Goal: Information Seeking & Learning: Learn about a topic

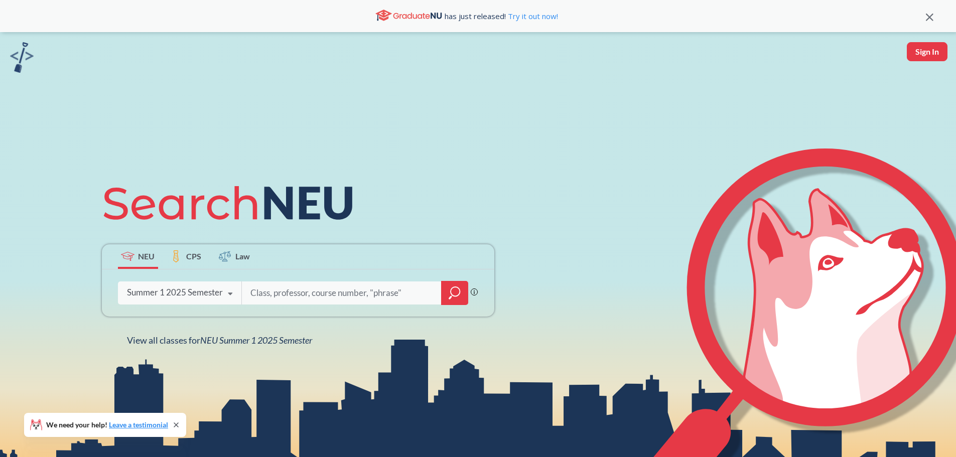
click at [185, 284] on div "Summer 1 2025 Semester Fall 2025 Semester Summer 2 2025 Semester Summer Full 20…" at bounding box center [180, 292] width 124 height 25
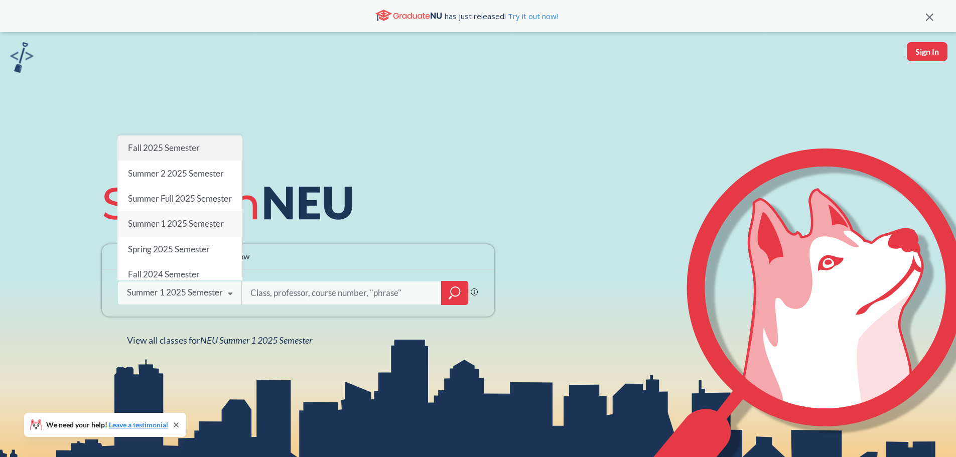
click at [171, 143] on span "Fall 2025 Semester" at bounding box center [164, 148] width 72 height 11
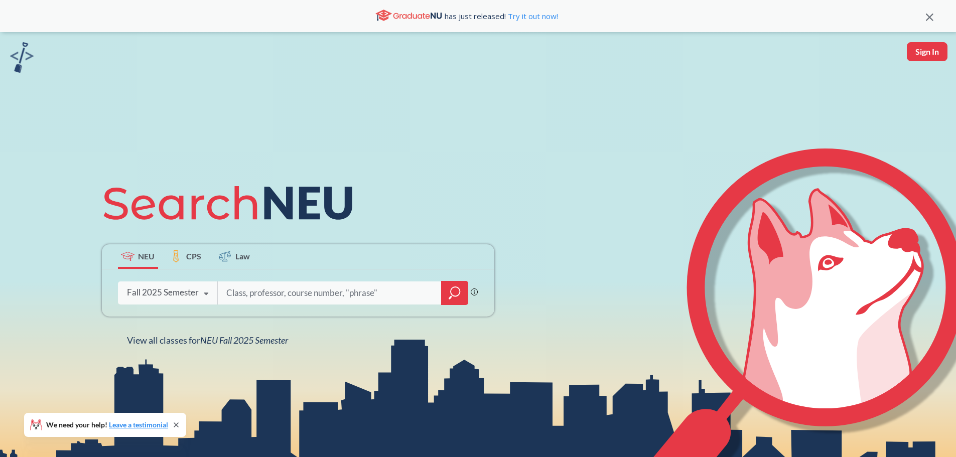
click at [291, 295] on input "search" at bounding box center [329, 293] width 209 height 21
type input "1110"
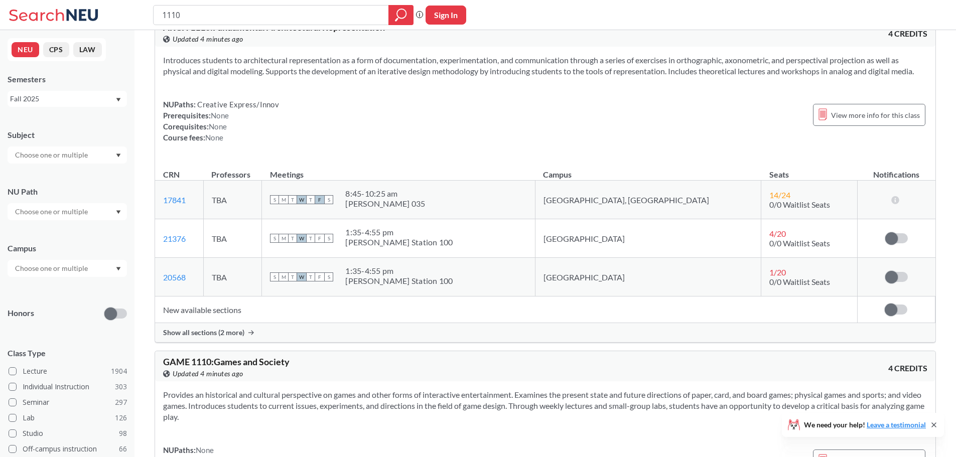
scroll to position [703, 0]
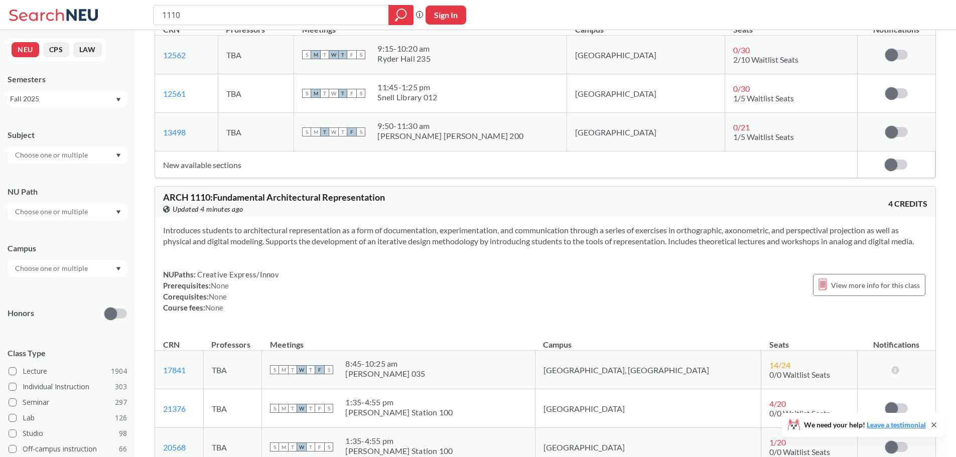
drag, startPoint x: 207, startPoint y: 16, endPoint x: 122, endPoint y: 19, distance: 84.4
click at [122, 19] on div "1110 Phrase search guarantees the exact search appears in the results. Ex. If y…" at bounding box center [478, 15] width 956 height 30
type input "fundamentals of business"
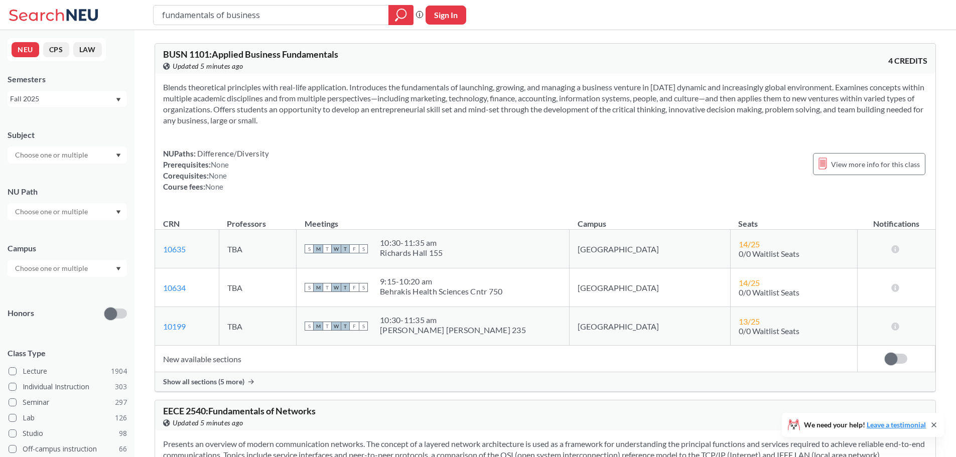
click at [231, 382] on span "Show all sections (5 more)" at bounding box center [203, 382] width 81 height 9
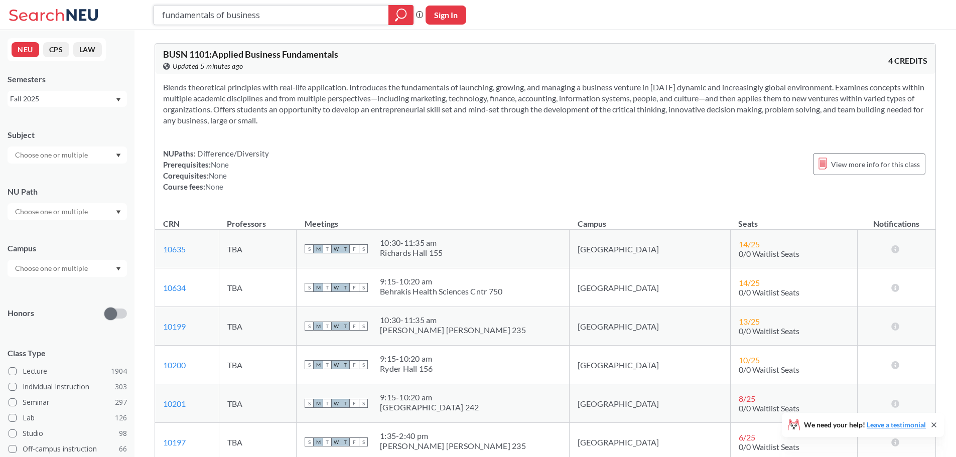
drag, startPoint x: 277, startPoint y: 18, endPoint x: 79, endPoint y: 17, distance: 197.8
click at [80, 17] on div "fundamentals of business Phrase search guarantees the exact search appears in t…" at bounding box center [478, 15] width 956 height 30
type input "1201"
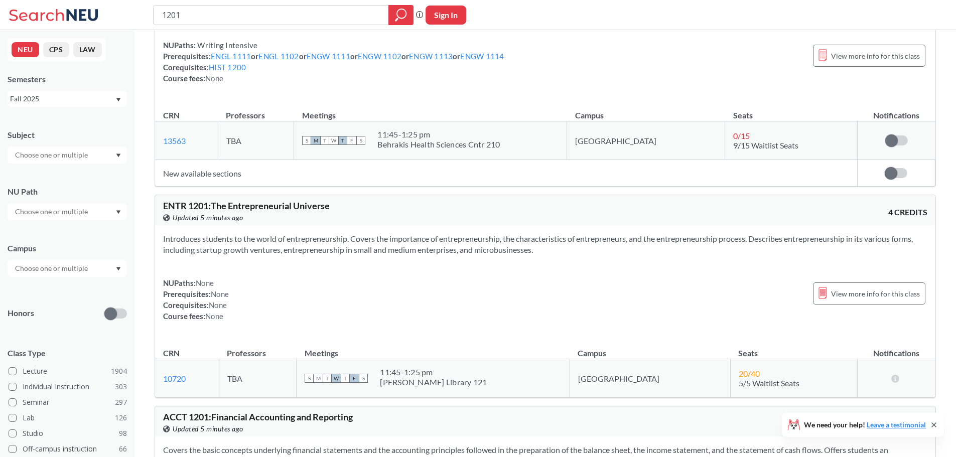
scroll to position [1305, 0]
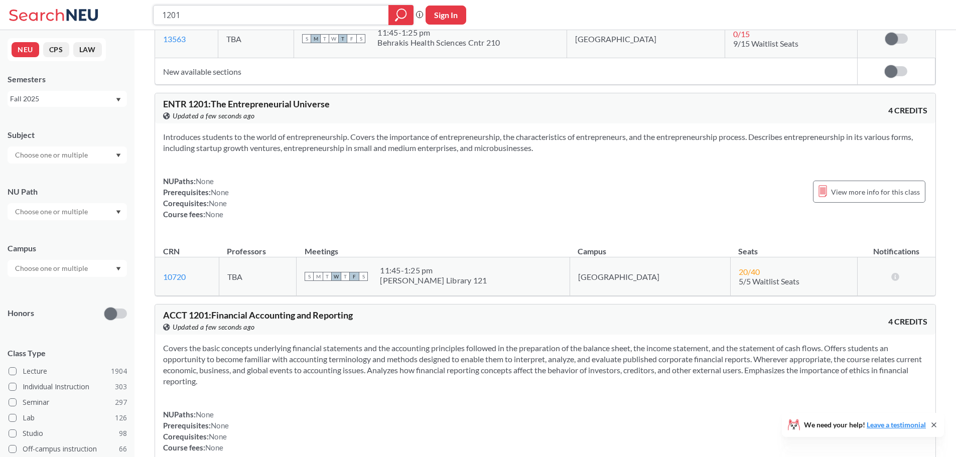
drag, startPoint x: 231, startPoint y: 14, endPoint x: 0, endPoint y: 47, distance: 233.9
click at [0, 47] on div "1201 Phrase search guarantees the exact search appears in the results. Ex. If y…" at bounding box center [478, 237] width 956 height 3085
type input "3209"
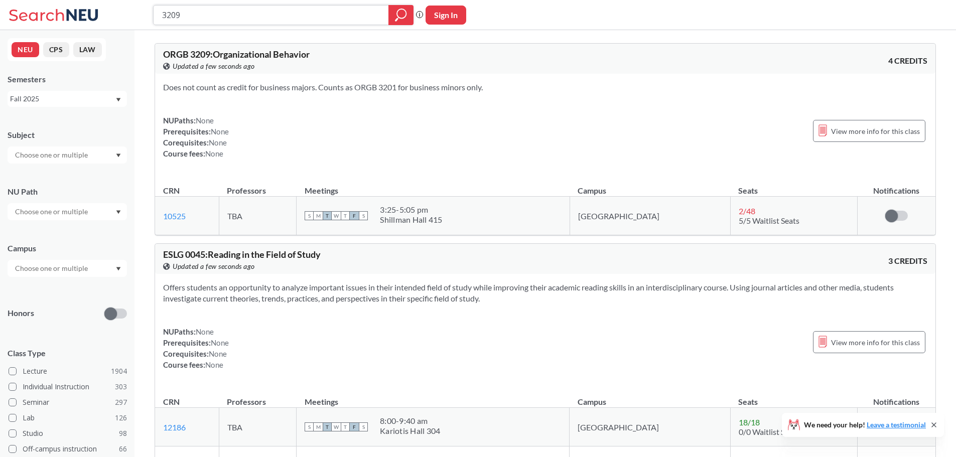
drag, startPoint x: 134, startPoint y: 23, endPoint x: 75, endPoint y: 33, distance: 59.1
type input "2215"
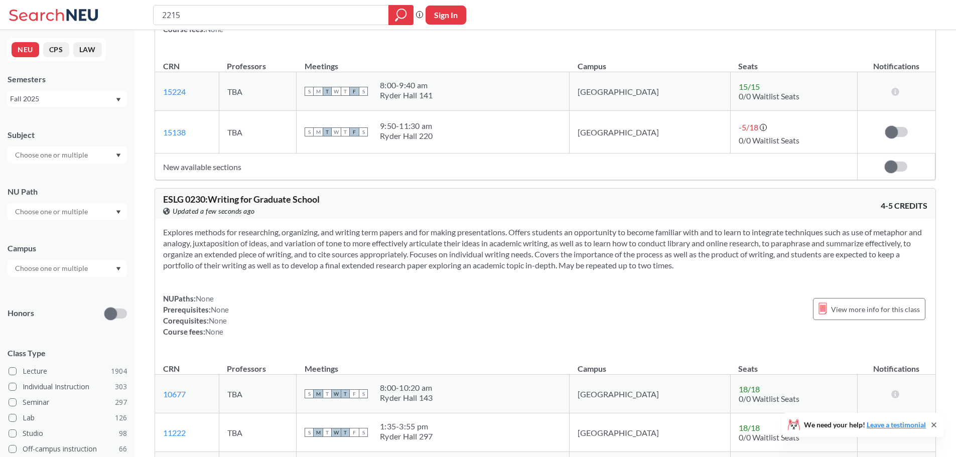
scroll to position [1857, 0]
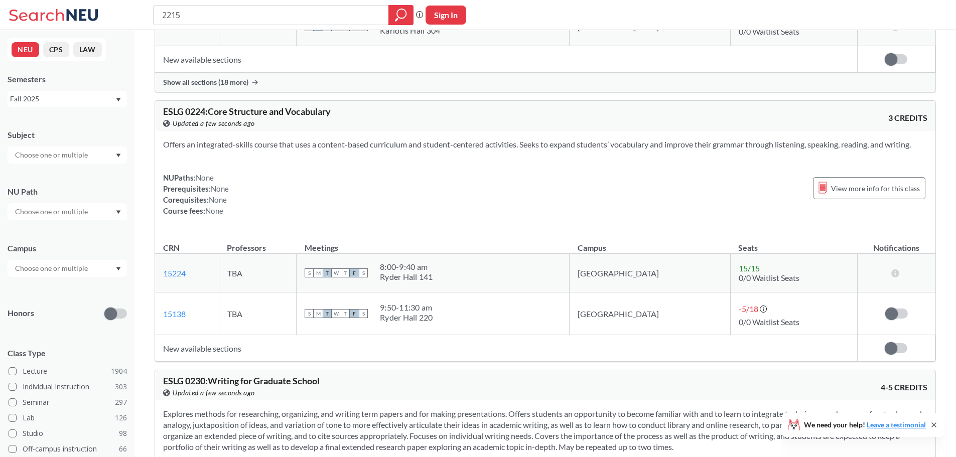
drag, startPoint x: 143, startPoint y: 18, endPoint x: 118, endPoint y: 20, distance: 24.7
click at [118, 20] on div "2215 Phrase search guarantees the exact search appears in the results. Ex. If y…" at bounding box center [478, 15] width 956 height 30
type input "understanding fam"
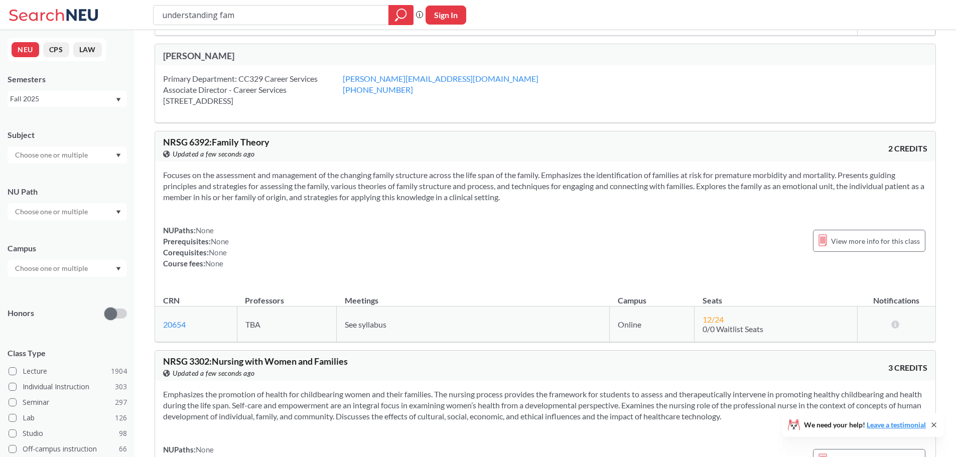
scroll to position [1305, 0]
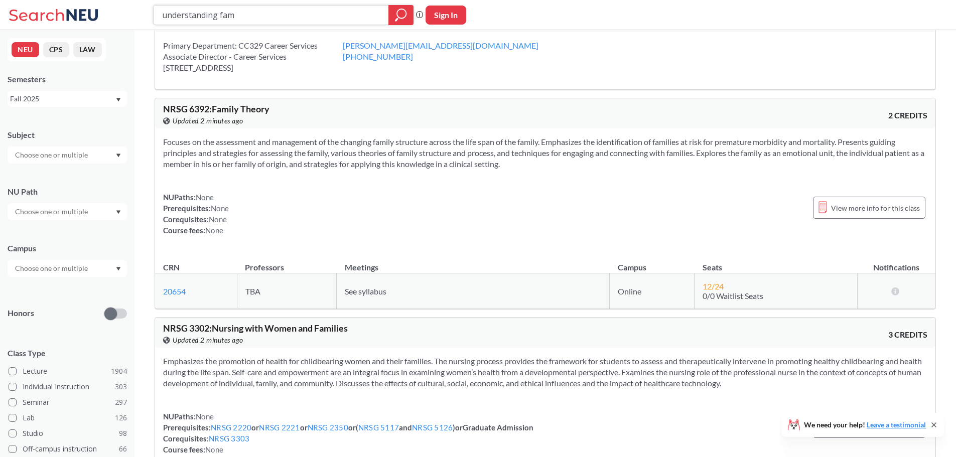
type input "2206"
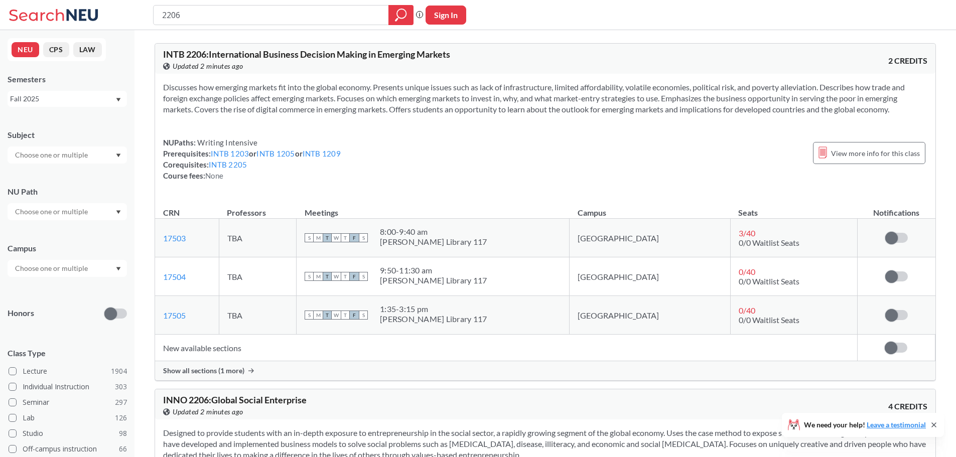
click at [239, 366] on span "Show all sections (1 more)" at bounding box center [203, 370] width 81 height 9
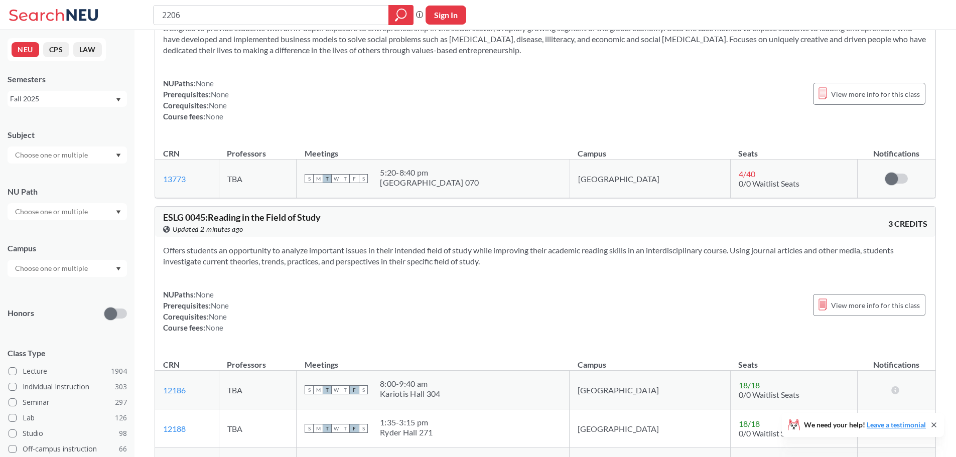
scroll to position [602, 0]
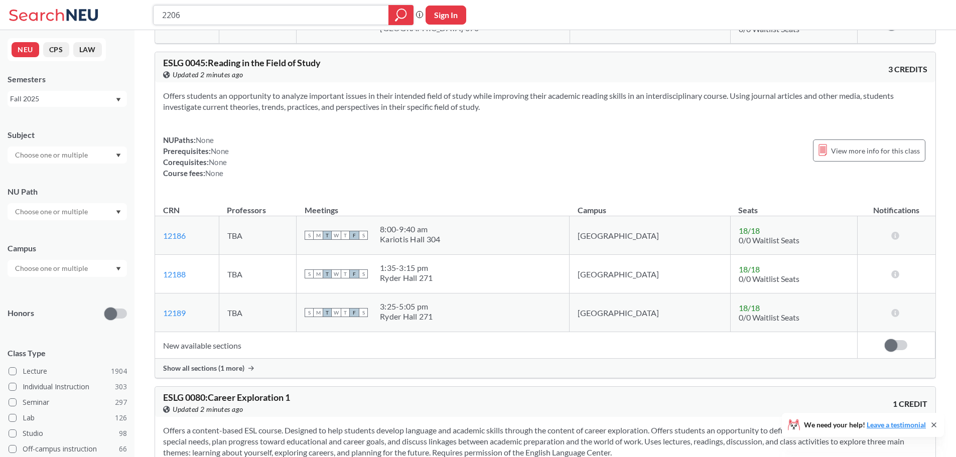
drag, startPoint x: 251, startPoint y: 13, endPoint x: 94, endPoint y: 35, distance: 158.2
click at [86, 268] on input "text" at bounding box center [52, 269] width 84 height 12
click at [72, 319] on div "Online ( 686 )" at bounding box center [69, 318] width 113 height 11
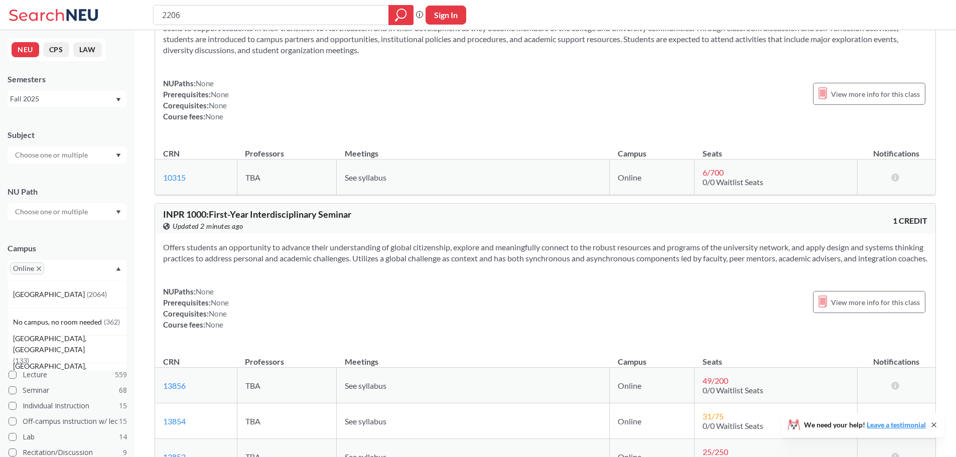
click at [56, 160] on input "text" at bounding box center [52, 155] width 84 height 12
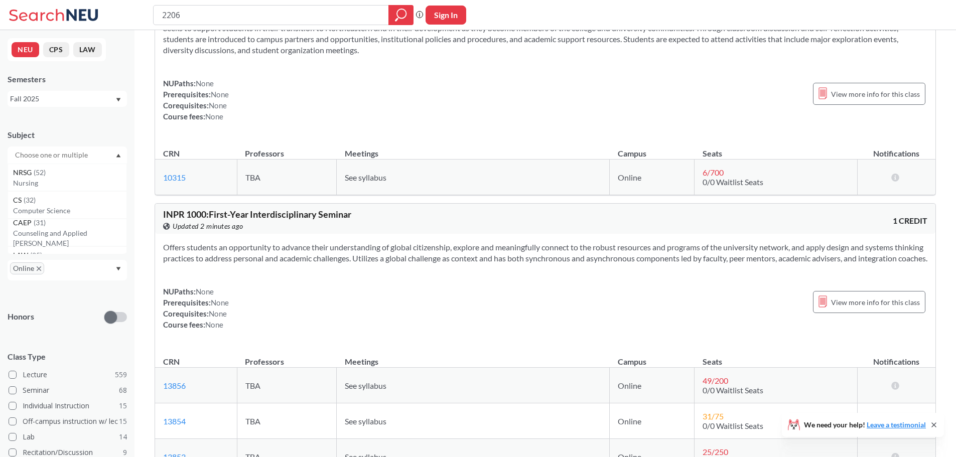
click at [86, 129] on div "Subject NRSG ( 52 ) Nursing CS ( 32 ) Computer Science CAEP ( 31 ) Counseling a…" at bounding box center [67, 141] width 119 height 44
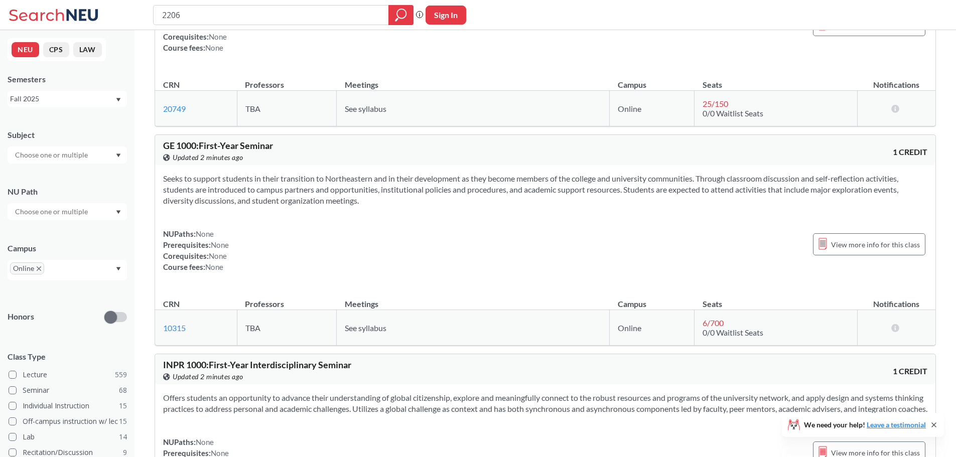
scroll to position [1807, 0]
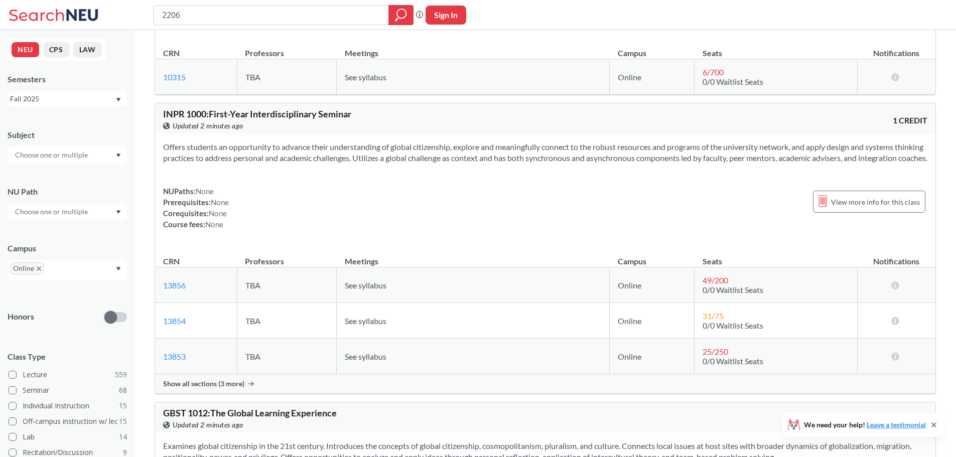
click at [59, 151] on input "text" at bounding box center [52, 155] width 84 height 12
type input "bus"
click at [76, 177] on div "BUSN ( 3 )" at bounding box center [69, 172] width 113 height 11
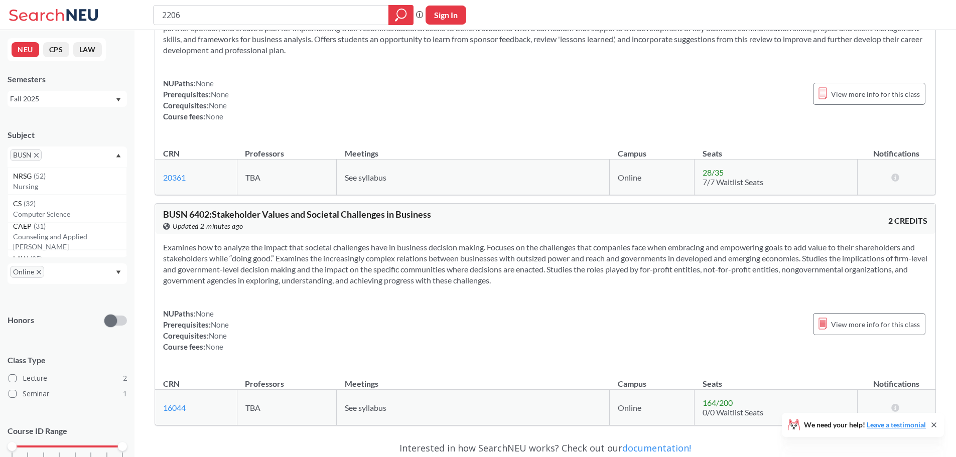
scroll to position [591, 0]
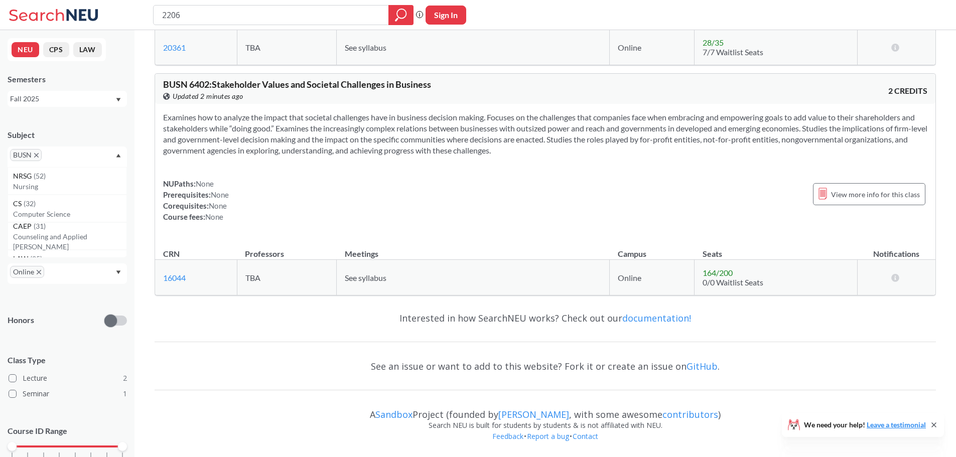
click at [37, 159] on span "BUSN" at bounding box center [26, 155] width 32 height 12
click at [37, 154] on icon "X to remove pill" at bounding box center [36, 155] width 5 height 5
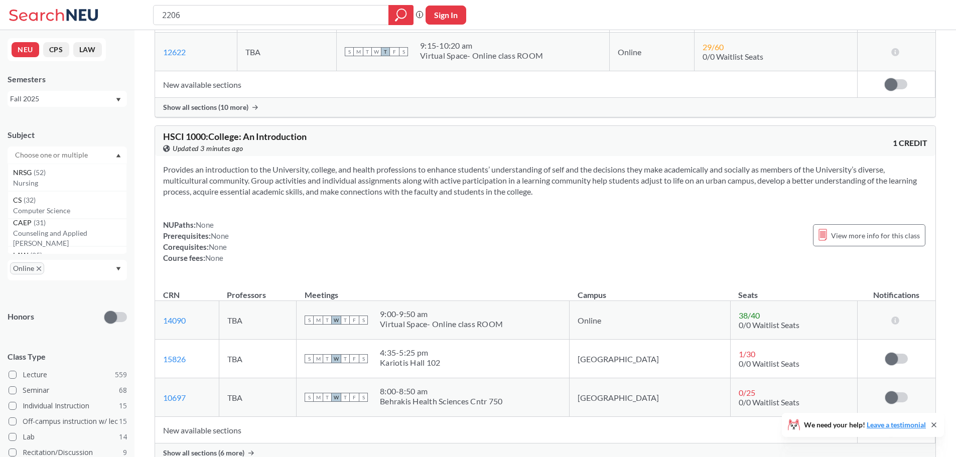
click at [51, 154] on input "text" at bounding box center [52, 155] width 84 height 12
type input "fina"
click at [62, 186] on p "Finance & Insurance" at bounding box center [69, 183] width 113 height 10
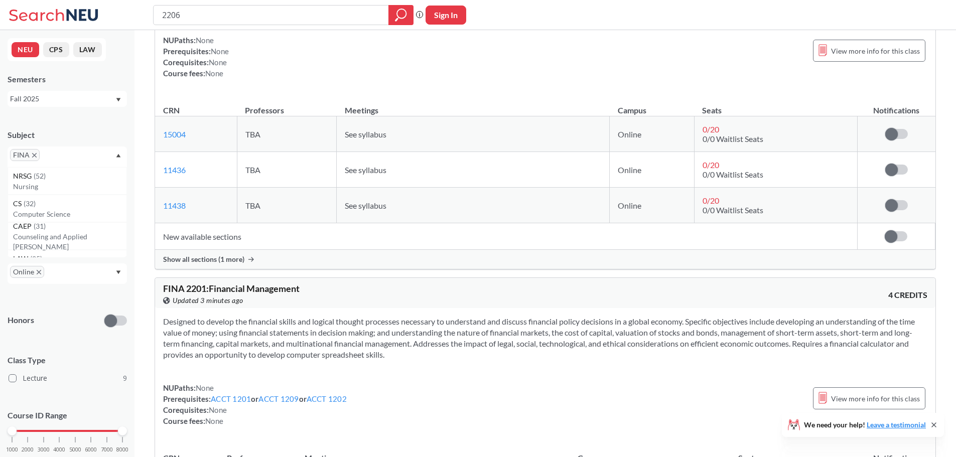
scroll to position [151, 0]
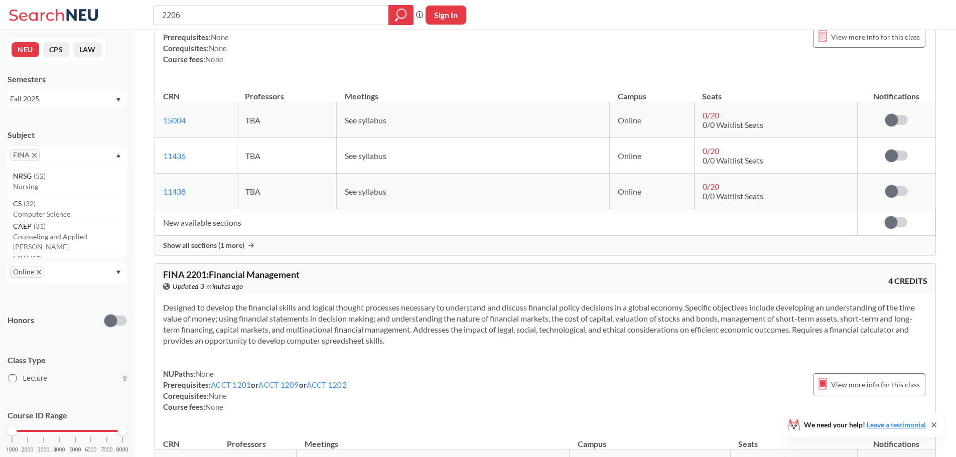
click at [241, 240] on div "Show all sections (1 more)" at bounding box center [545, 245] width 781 height 19
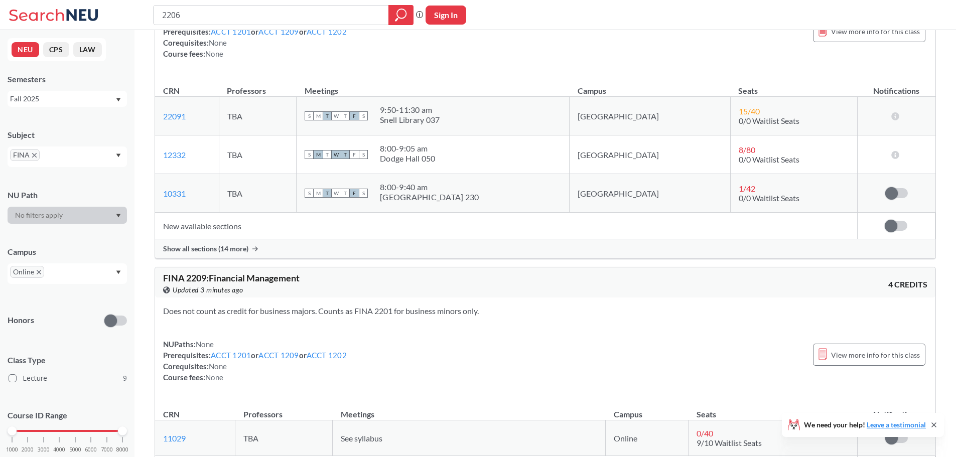
scroll to position [552, 0]
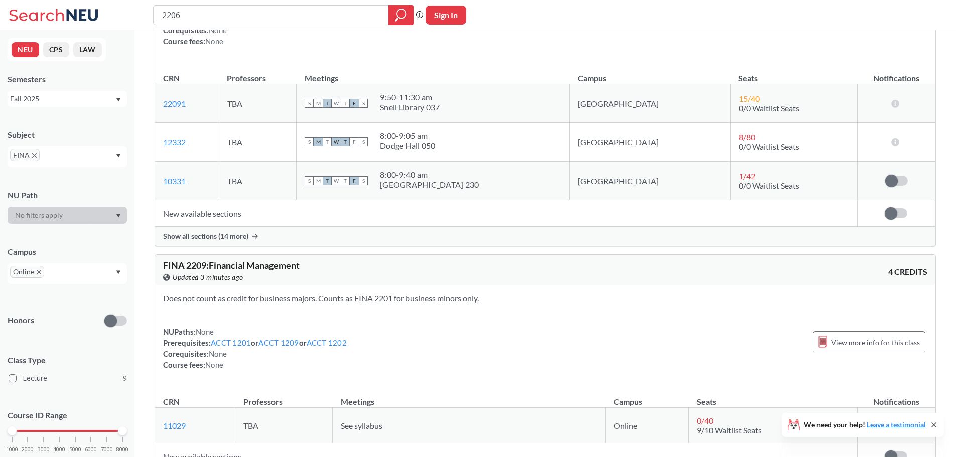
click at [243, 230] on div "Show all sections (14 more)" at bounding box center [545, 236] width 781 height 19
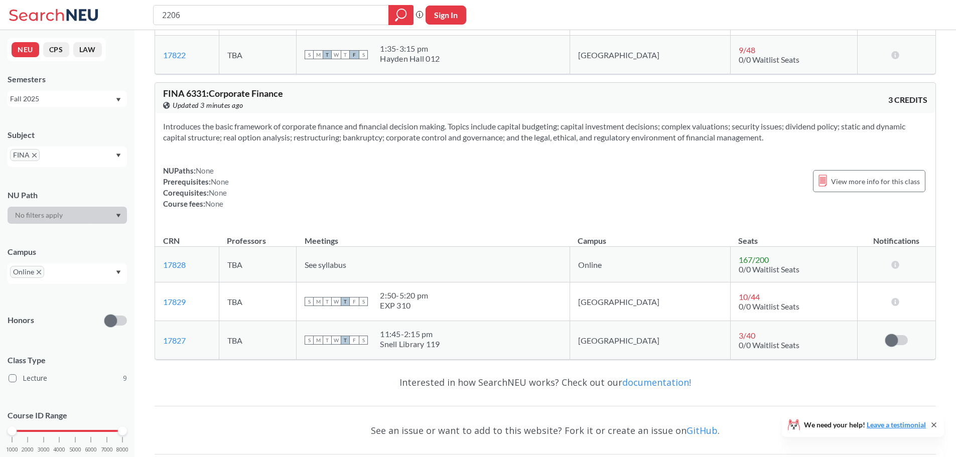
scroll to position [3051, 0]
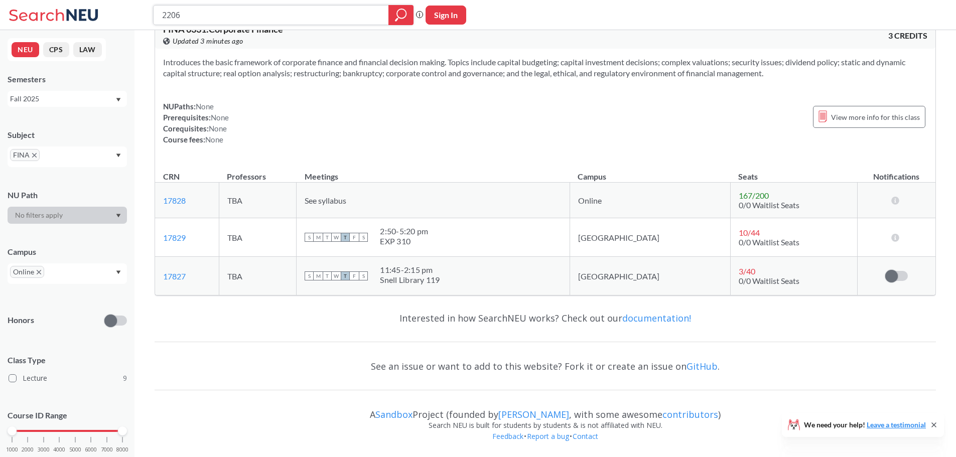
drag, startPoint x: 230, startPoint y: 11, endPoint x: 213, endPoint y: 12, distance: 16.6
click at [213, 12] on input "2206" at bounding box center [271, 15] width 220 height 17
drag, startPoint x: 132, startPoint y: 26, endPoint x: 96, endPoint y: 36, distance: 37.0
type input "3209"
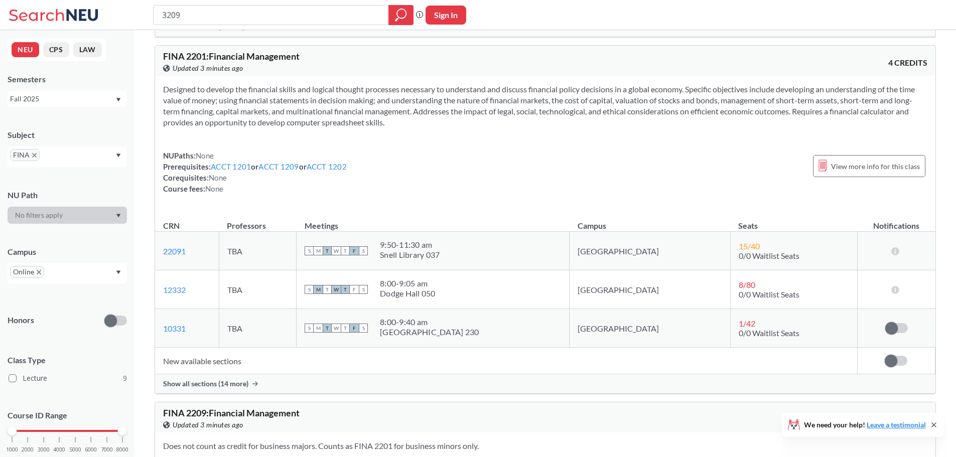
scroll to position [351, 0]
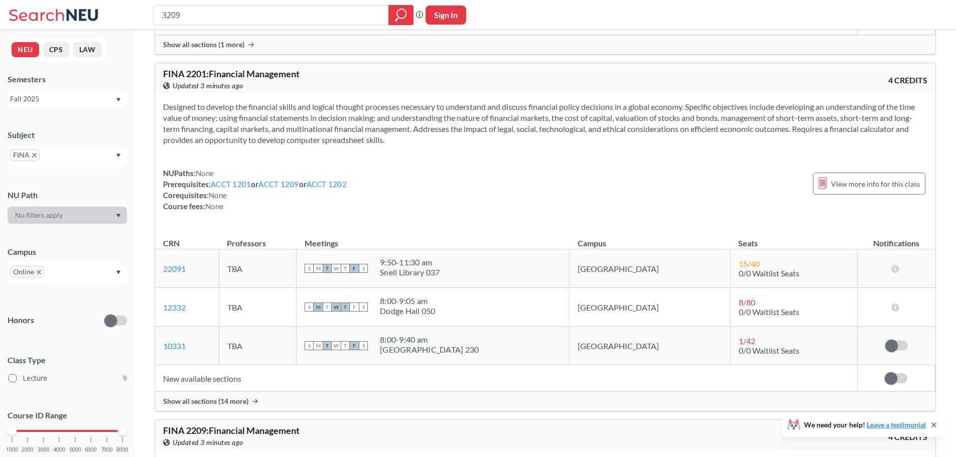
click at [225, 404] on span "Show all sections (14 more)" at bounding box center [205, 401] width 85 height 9
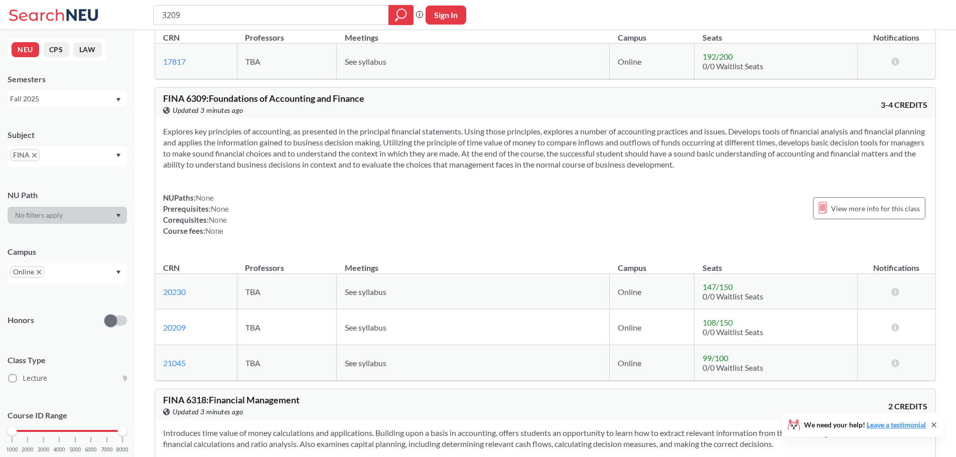
scroll to position [0, 0]
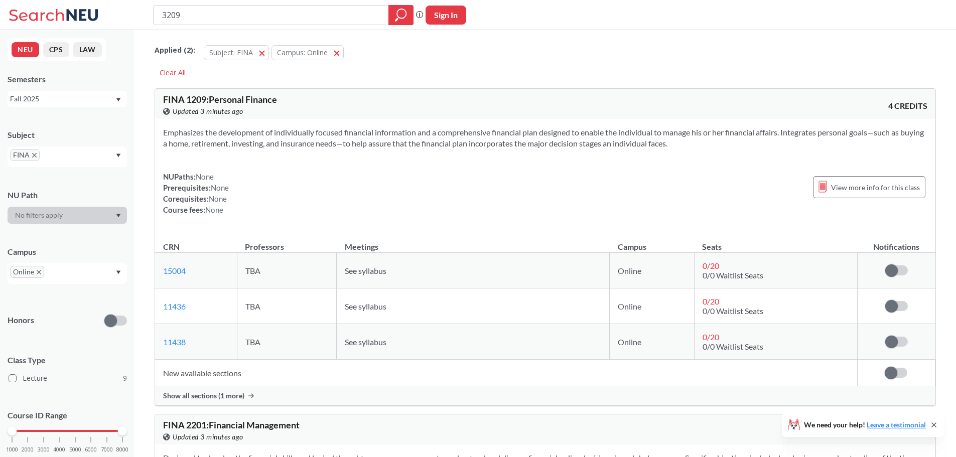
click at [34, 149] on span "FINA" at bounding box center [25, 155] width 30 height 12
click at [34, 153] on icon "X to remove pill" at bounding box center [34, 155] width 5 height 5
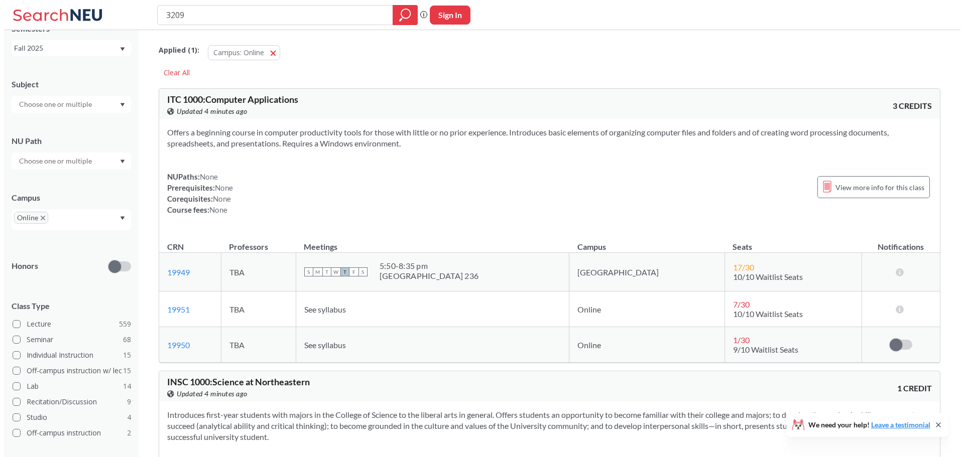
scroll to position [134, 0]
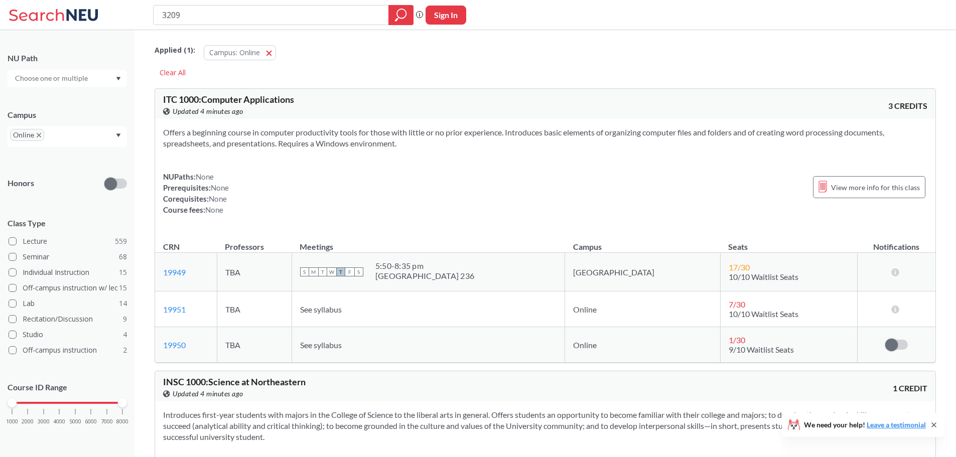
click at [12, 403] on div at bounding box center [12, 403] width 9 height 9
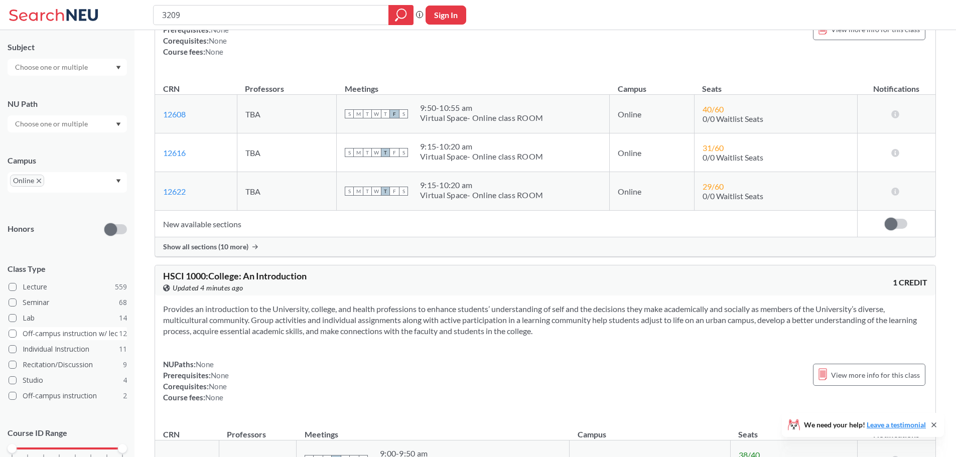
scroll to position [134, 0]
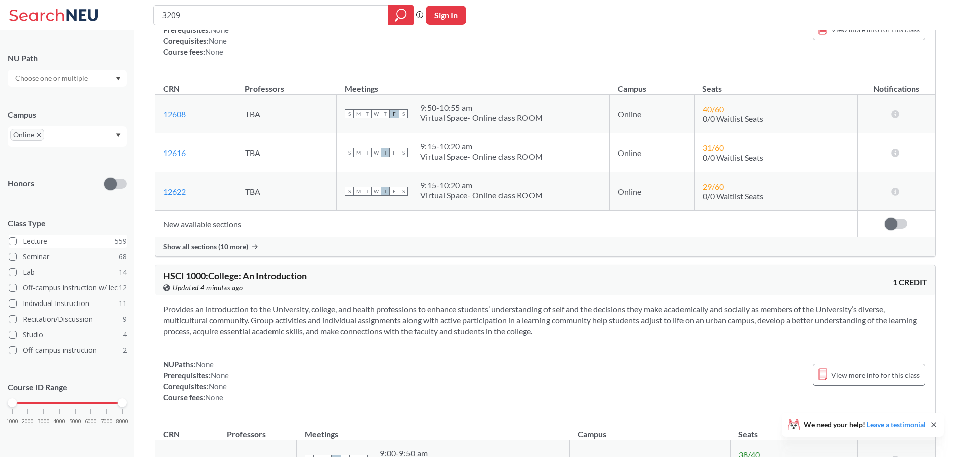
click at [14, 240] on span at bounding box center [13, 241] width 8 height 8
click at [23, 240] on input "Lecture 559" at bounding box center [27, 240] width 8 height 8
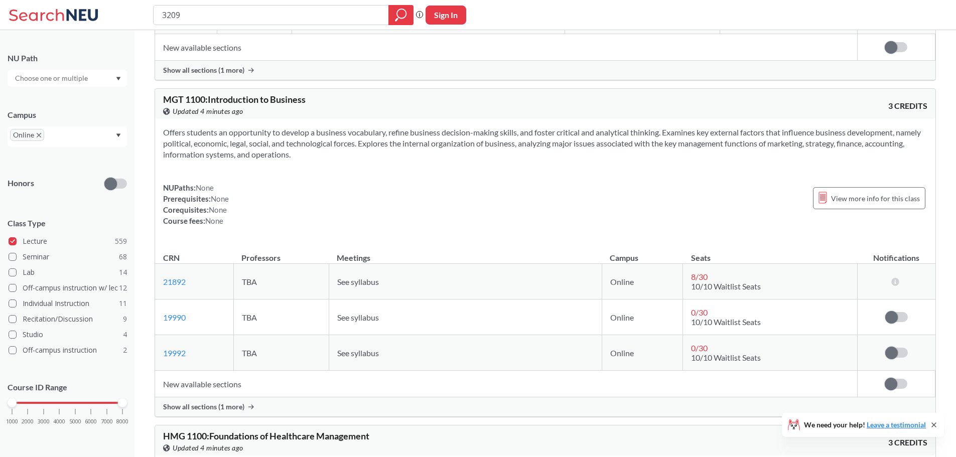
scroll to position [3765, 0]
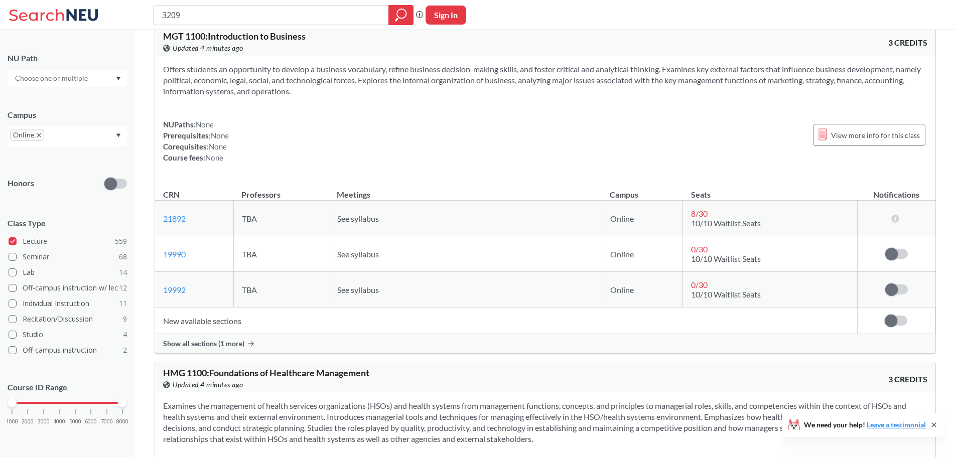
click at [226, 348] on span "Show all sections (1 more)" at bounding box center [203, 343] width 81 height 9
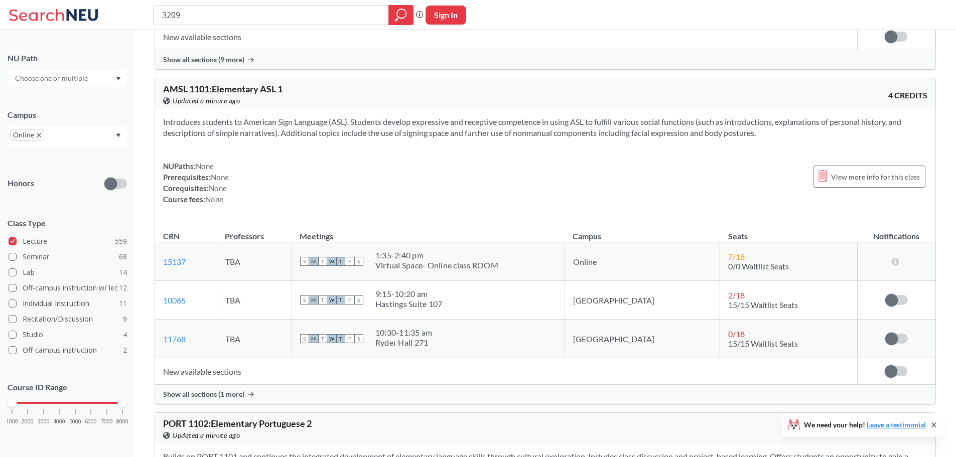
scroll to position [7380, 0]
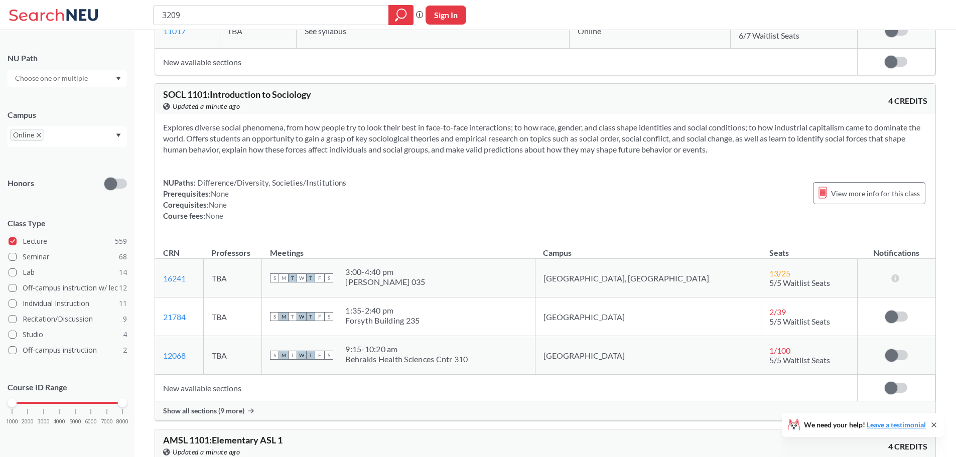
click at [254, 421] on div "Show all sections (9 more)" at bounding box center [545, 411] width 781 height 19
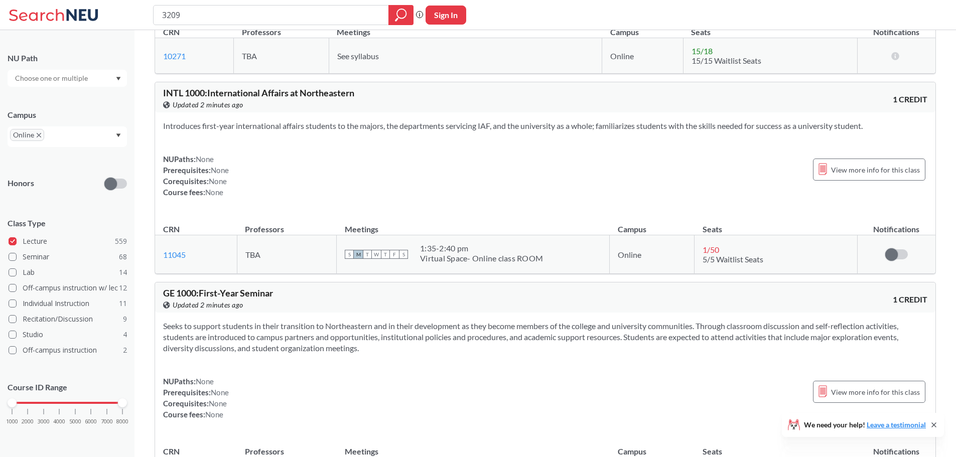
scroll to position [0, 0]
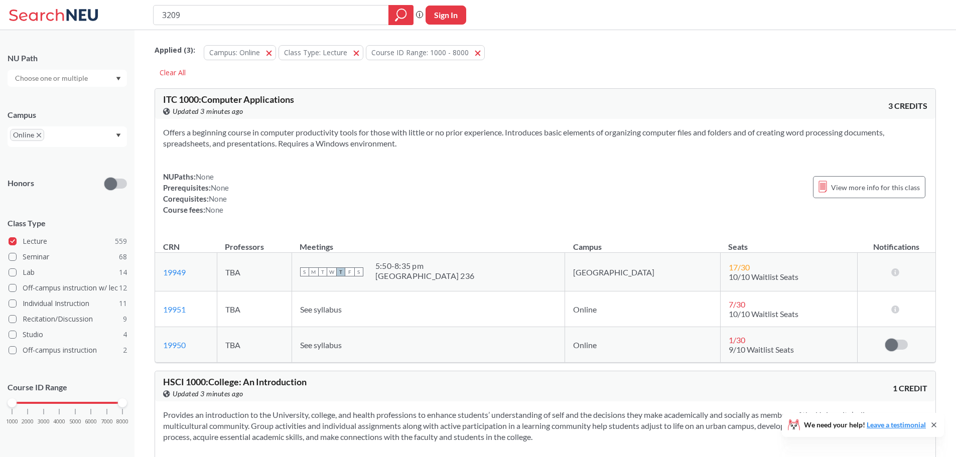
click at [84, 79] on input "text" at bounding box center [52, 78] width 84 height 12
click at [87, 73] on input "text" at bounding box center [52, 78] width 84 height 12
click at [93, 208] on div "Class Type Lecture 559 Seminar 68 Lab 14 Off-campus instruction w/ lec 12 Indiv…" at bounding box center [67, 284] width 119 height 152
click at [35, 134] on span "Online" at bounding box center [27, 135] width 34 height 12
click at [78, 20] on icon at bounding box center [55, 15] width 93 height 20
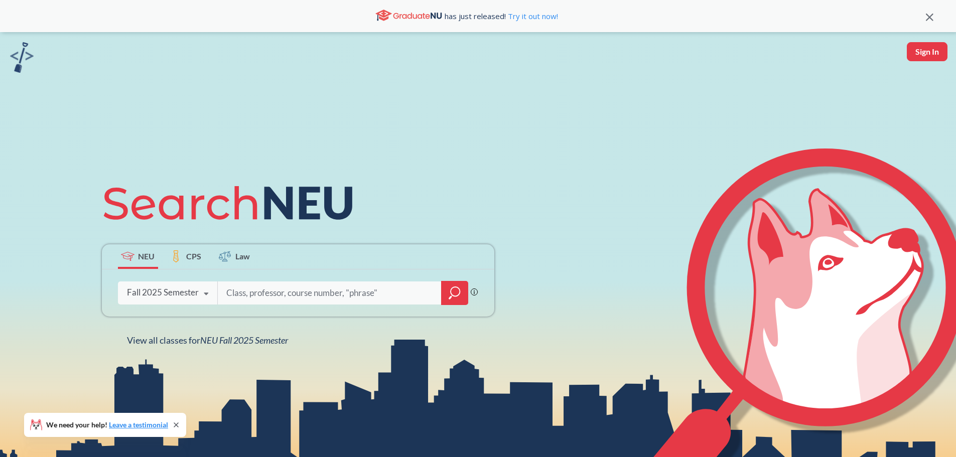
click at [183, 294] on div "Fall 2025 Semester" at bounding box center [163, 292] width 72 height 11
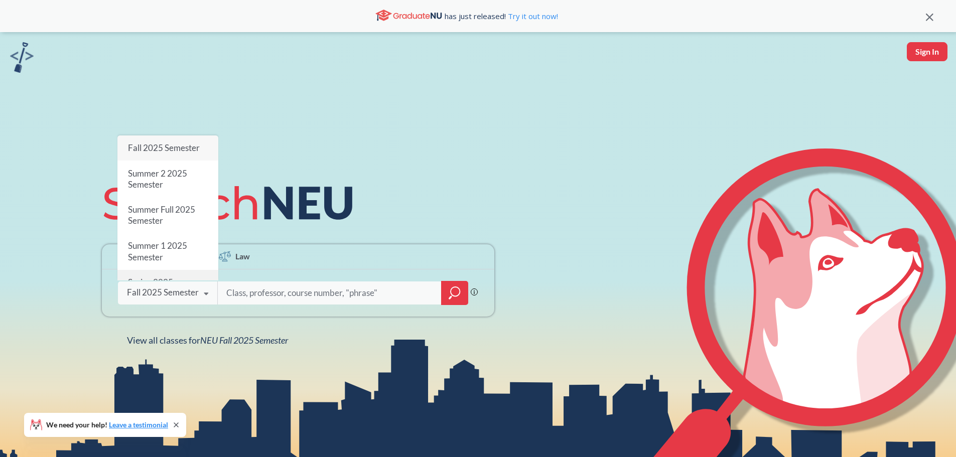
click at [172, 270] on div "Spring 2025 Semester" at bounding box center [167, 288] width 101 height 36
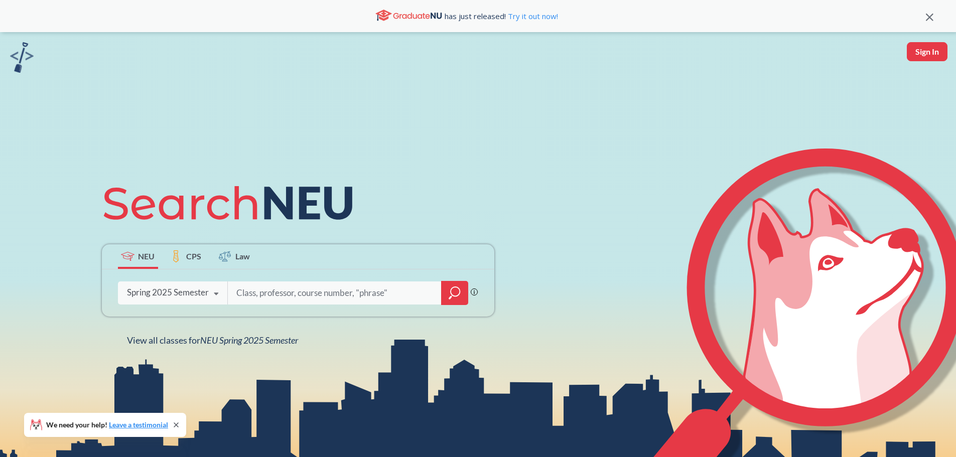
click at [262, 291] on input "search" at bounding box center [334, 293] width 199 height 21
type input "fundamentals of comp"
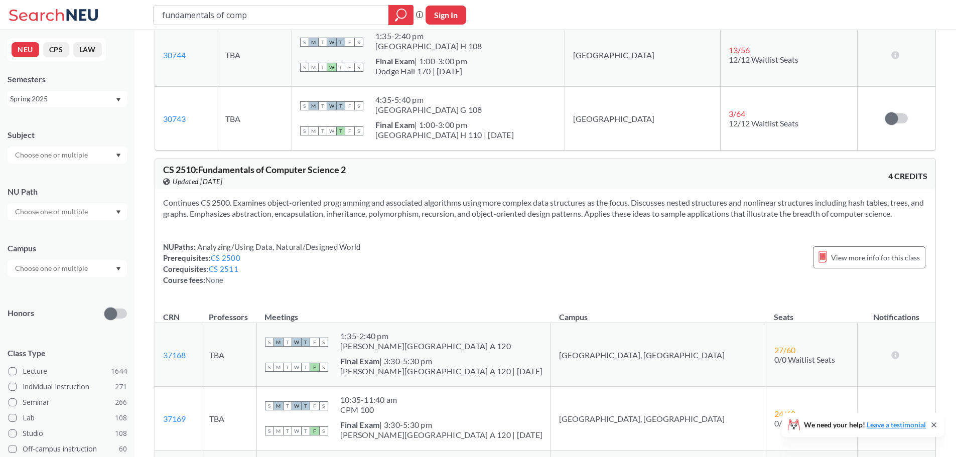
scroll to position [1908, 0]
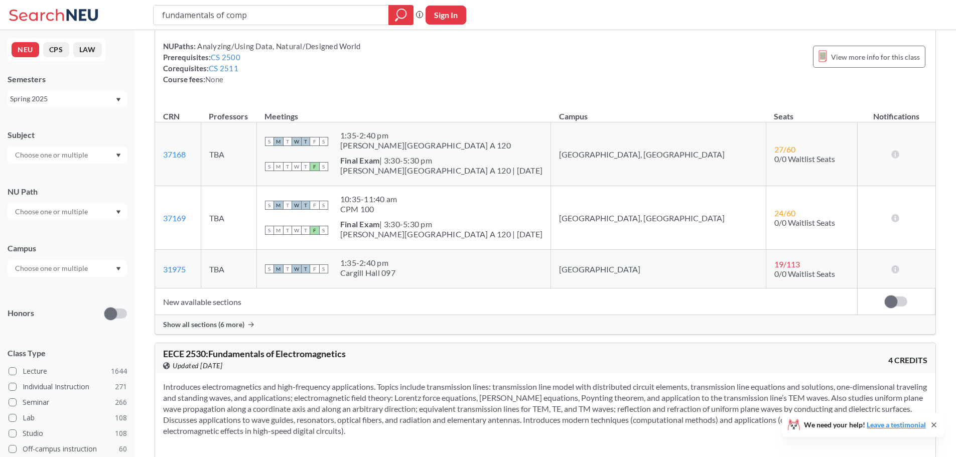
click at [231, 329] on span "Show all sections (6 more)" at bounding box center [203, 324] width 81 height 9
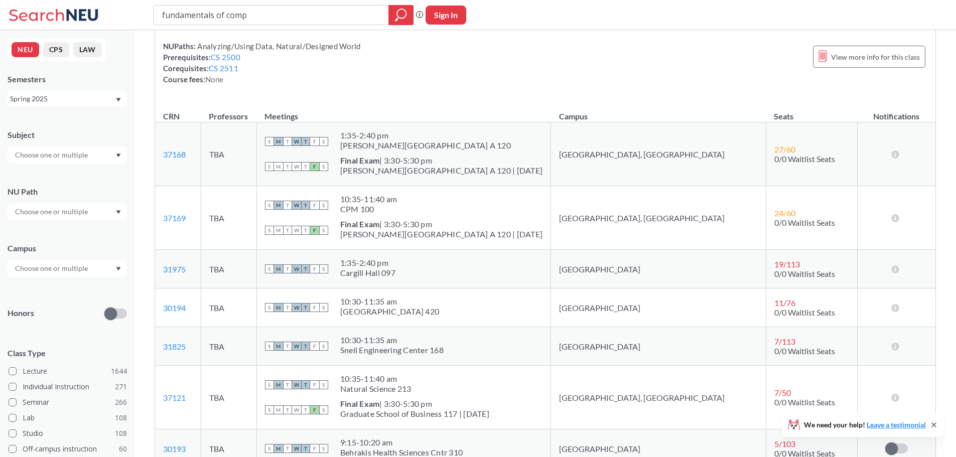
scroll to position [2008, 0]
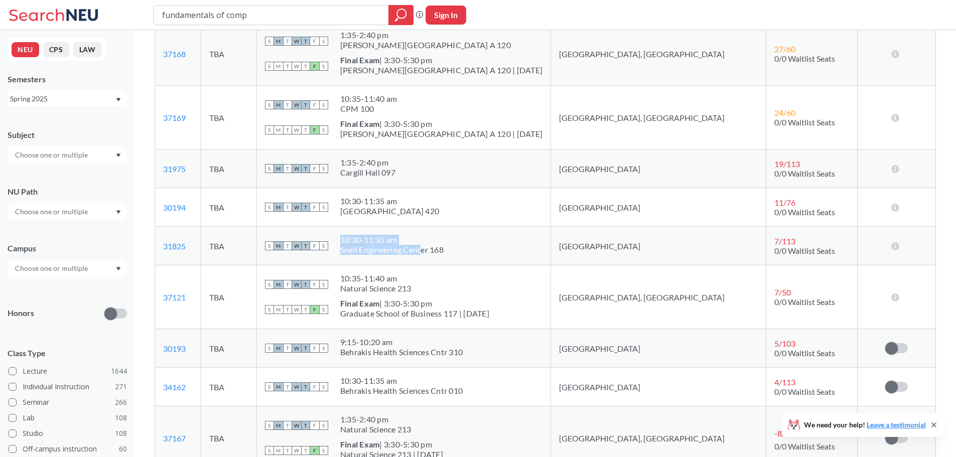
drag, startPoint x: 513, startPoint y: 246, endPoint x: 447, endPoint y: 253, distance: 65.6
click at [455, 253] on div "S M T W T F S 10:30 - 11:35 am [PERSON_NAME][GEOGRAPHIC_DATA] 168" at bounding box center [404, 246] width 278 height 22
click at [423, 251] on div "Snell Engineering Center 168" at bounding box center [391, 250] width 103 height 10
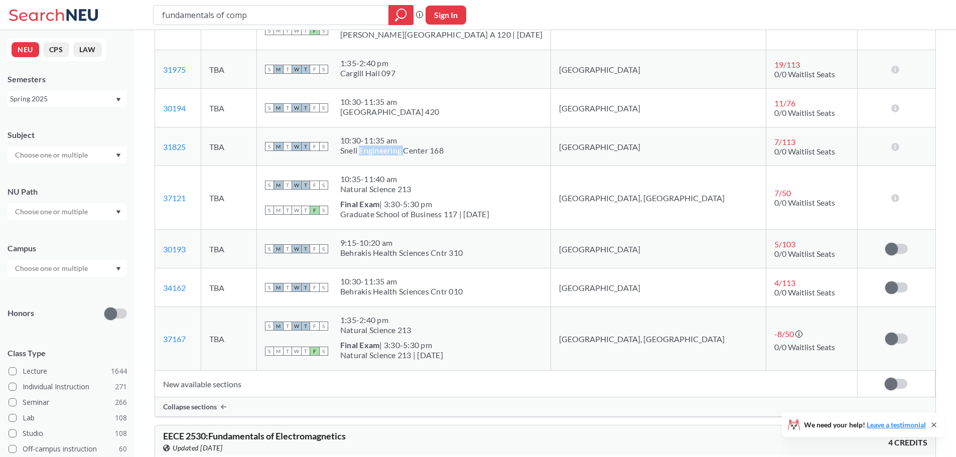
scroll to position [2108, 0]
